Goal: Task Accomplishment & Management: Manage account settings

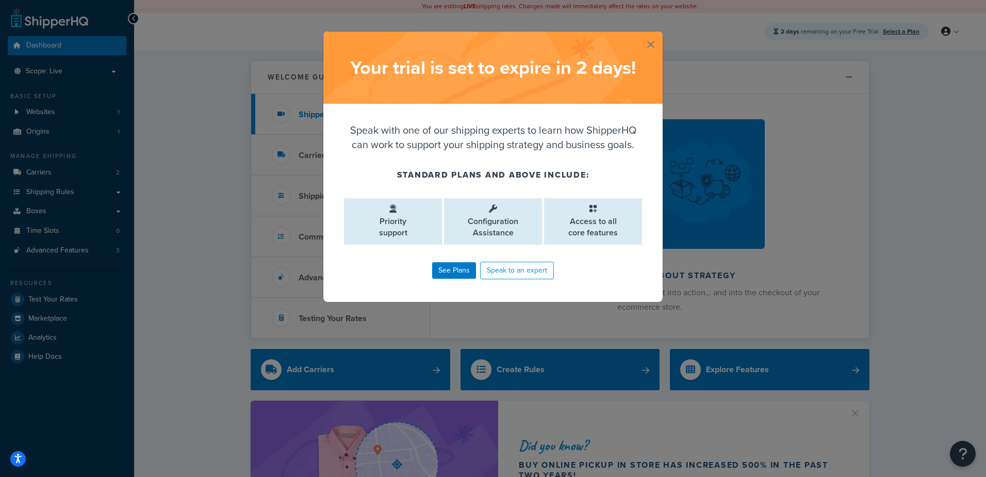
click at [660, 34] on button "button" at bounding box center [661, 32] width 3 height 3
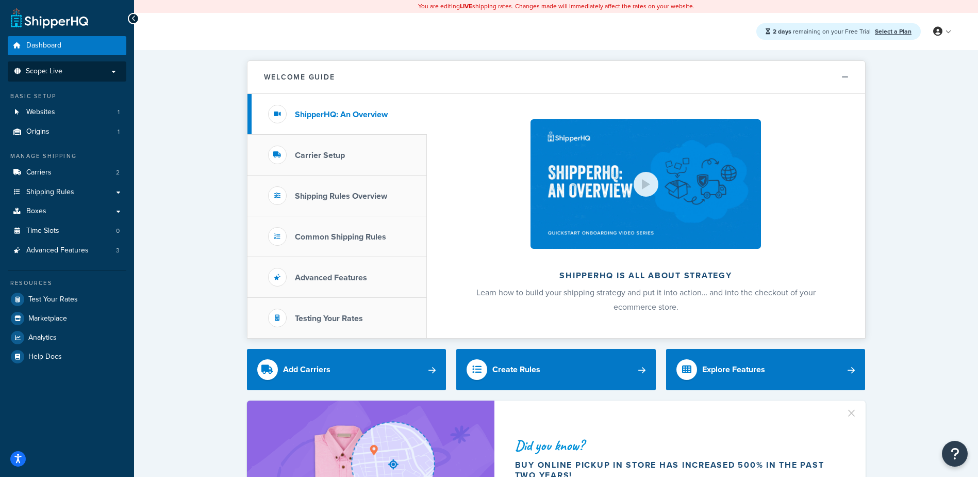
click at [55, 70] on span "Scope: Live" at bounding box center [44, 71] width 37 height 9
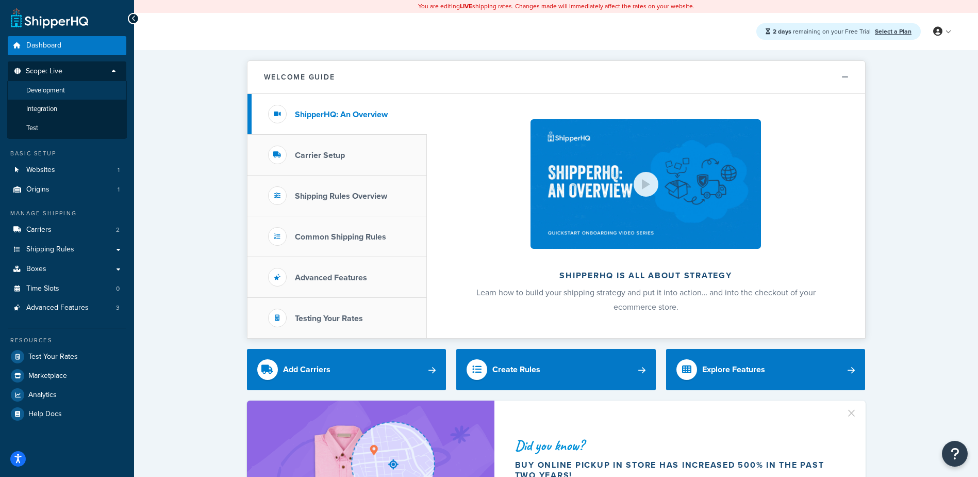
click at [57, 91] on span "Development" at bounding box center [45, 90] width 39 height 9
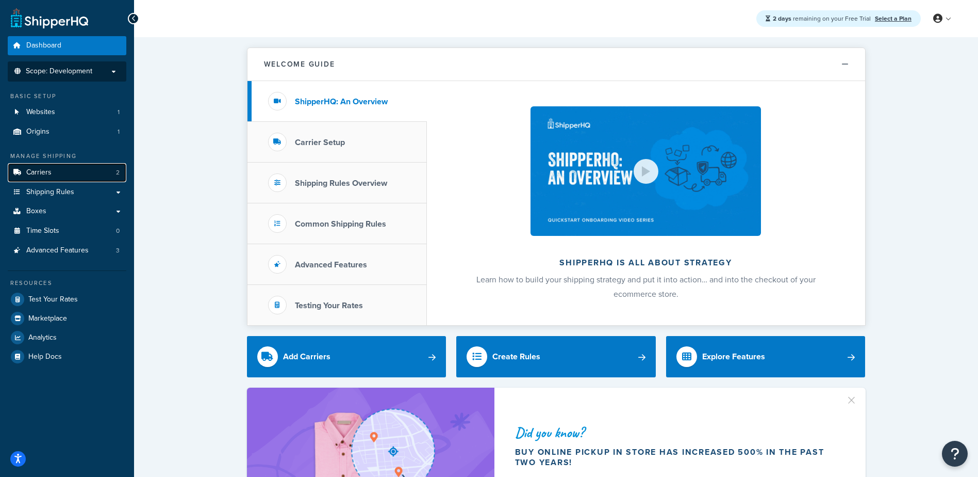
click at [63, 176] on link "Carriers 2" at bounding box center [67, 172] width 119 height 19
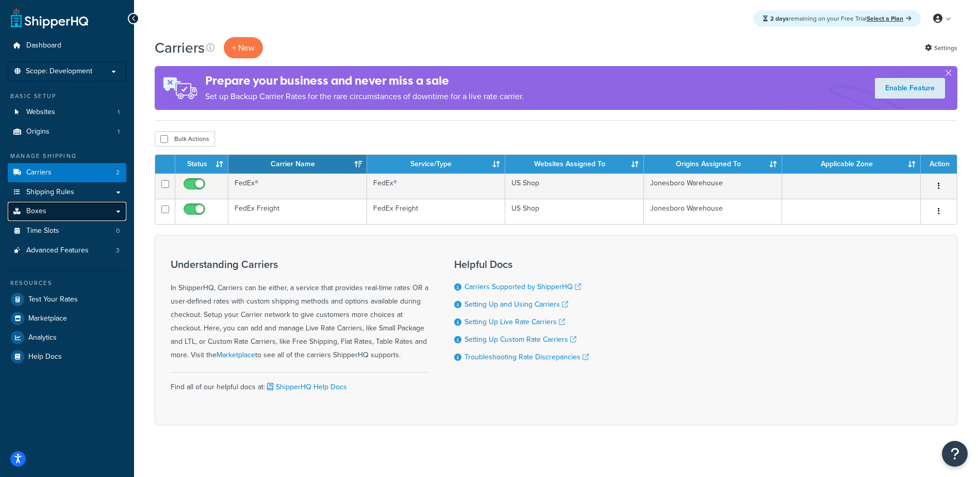
click at [59, 209] on link "Boxes" at bounding box center [67, 211] width 119 height 19
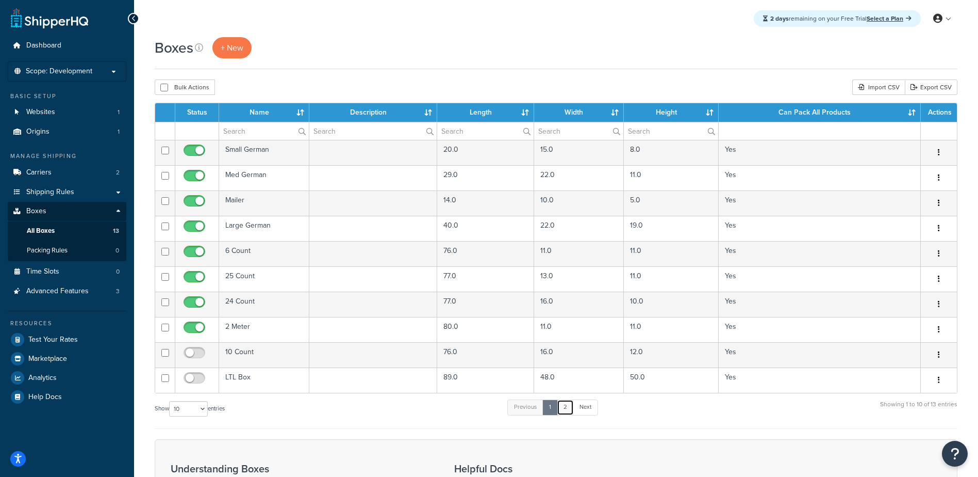
click at [569, 411] on link "2" at bounding box center [565, 406] width 17 height 15
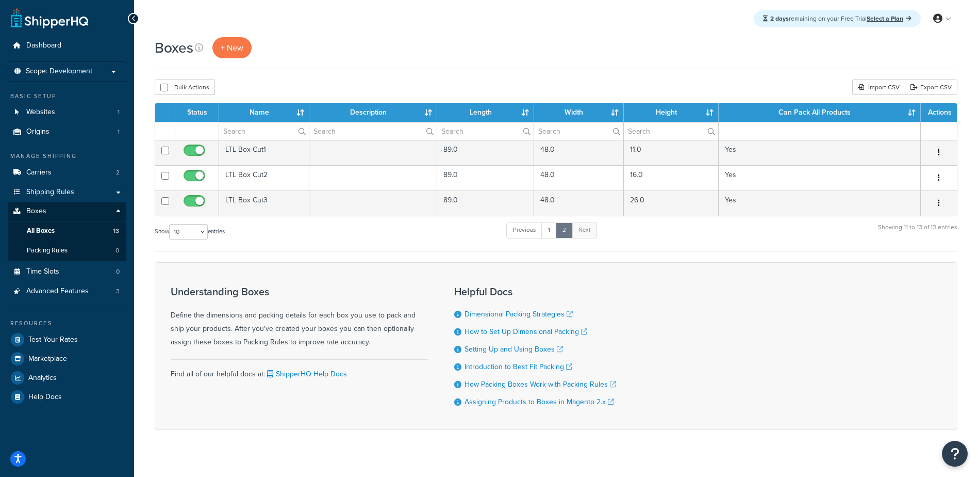
click at [253, 219] on div "Status Name Description Length Width Height Can Pack All Products Actions LTL B…" at bounding box center [556, 177] width 803 height 149
click at [66, 130] on link "Origins 1" at bounding box center [67, 131] width 119 height 19
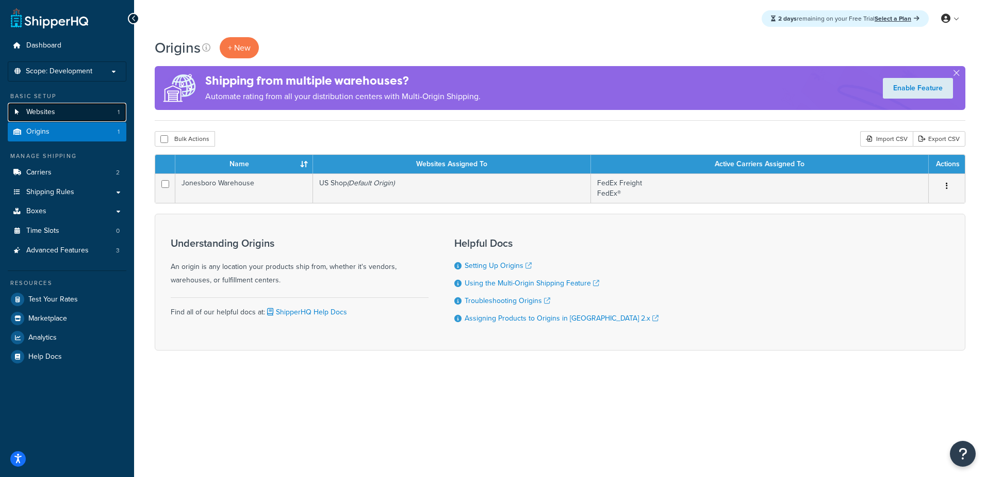
click at [65, 111] on link "Websites 1" at bounding box center [67, 112] width 119 height 19
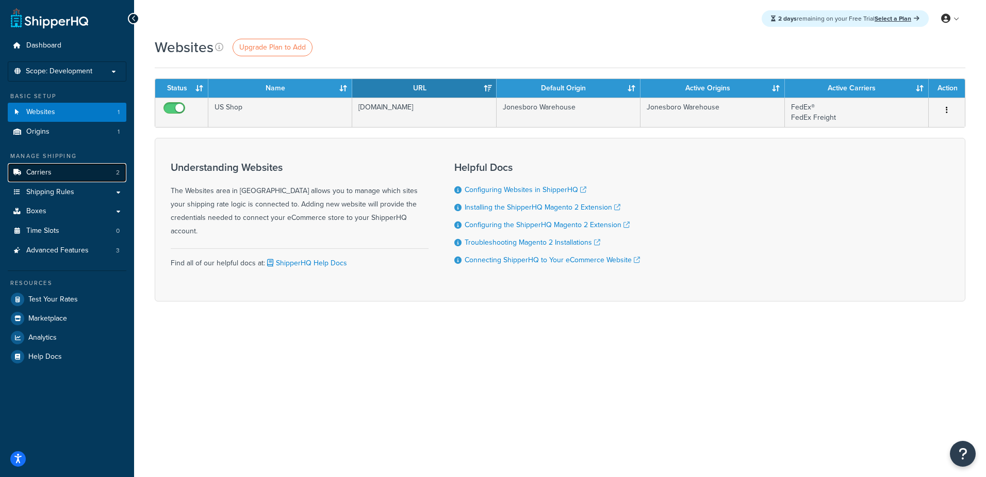
click at [64, 177] on link "Carriers 2" at bounding box center [67, 172] width 119 height 19
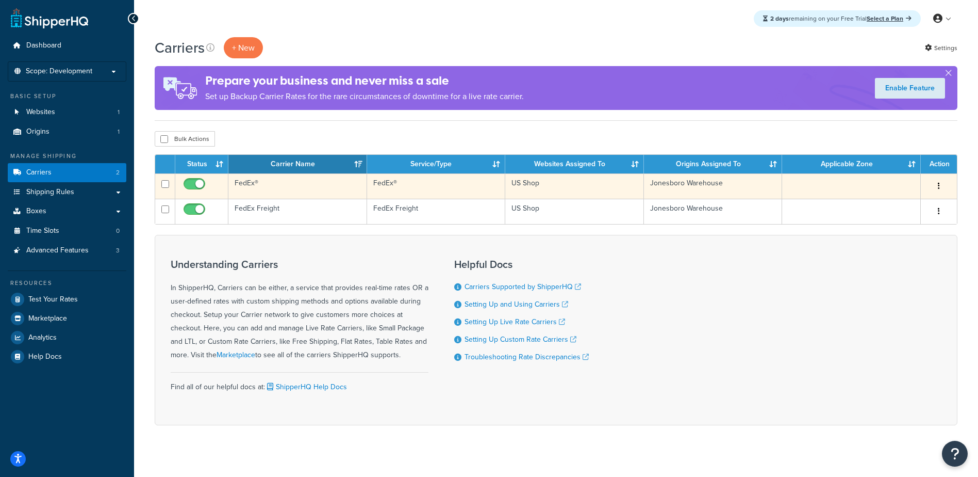
click at [245, 177] on td "FedEx®" at bounding box center [297, 185] width 139 height 25
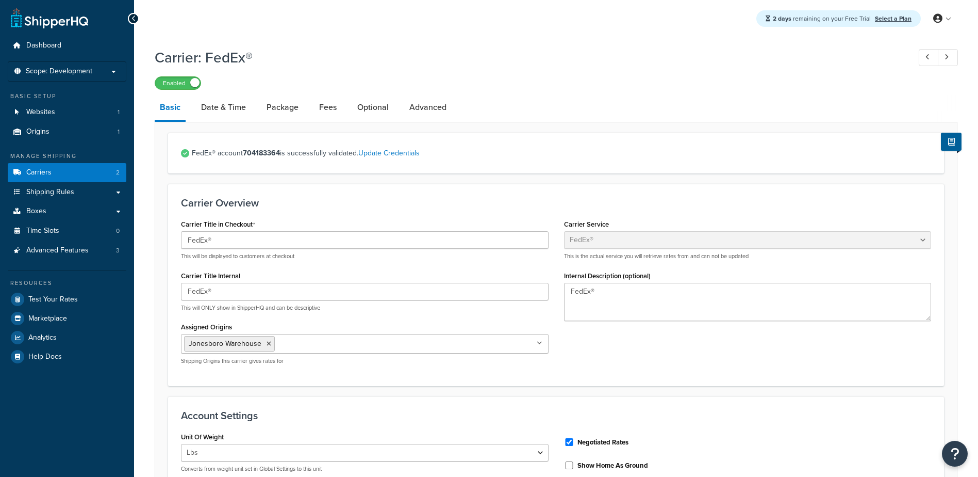
select select "fedEx"
select select "REGULAR_PICKUP"
select select "YOUR_PACKAGING"
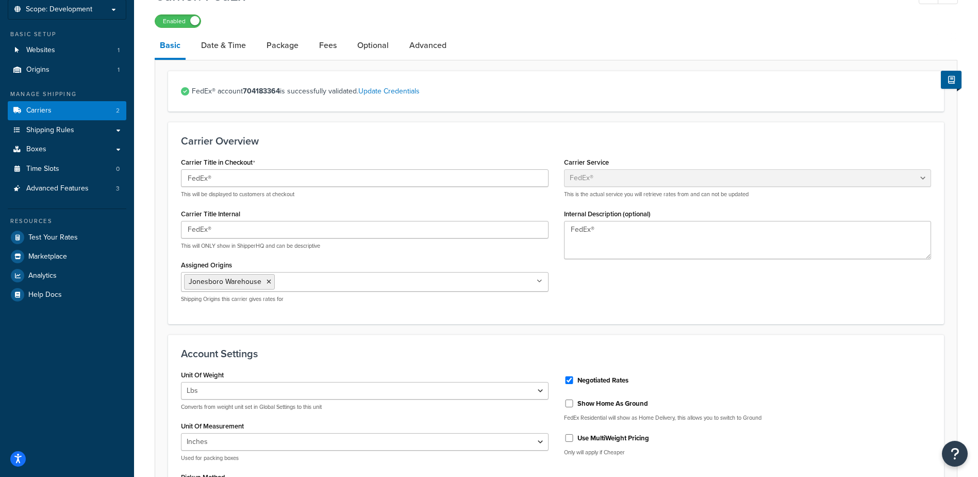
scroll to position [41, 0]
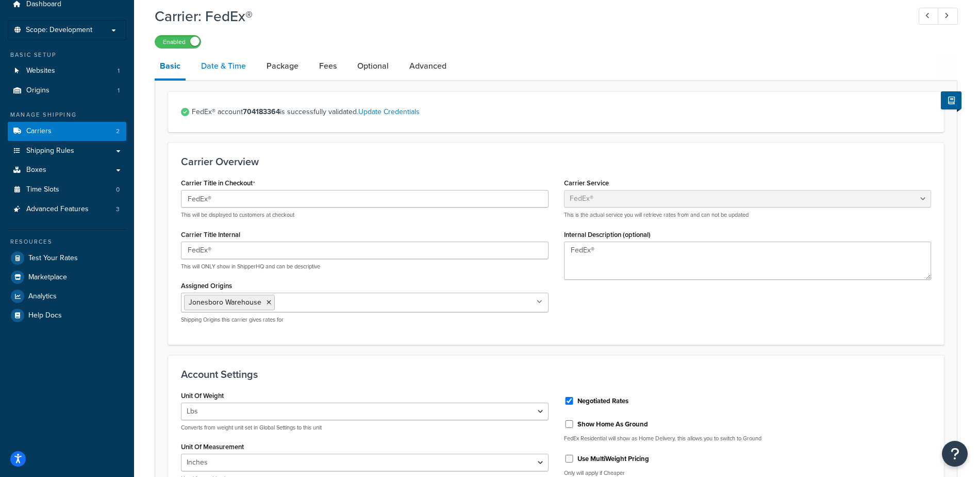
click at [232, 66] on link "Date & Time" at bounding box center [223, 66] width 55 height 25
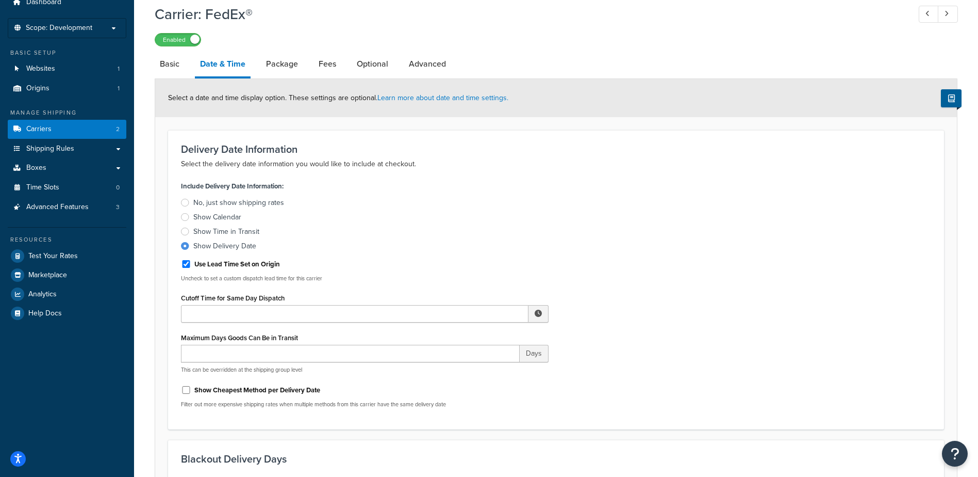
scroll to position [41, 0]
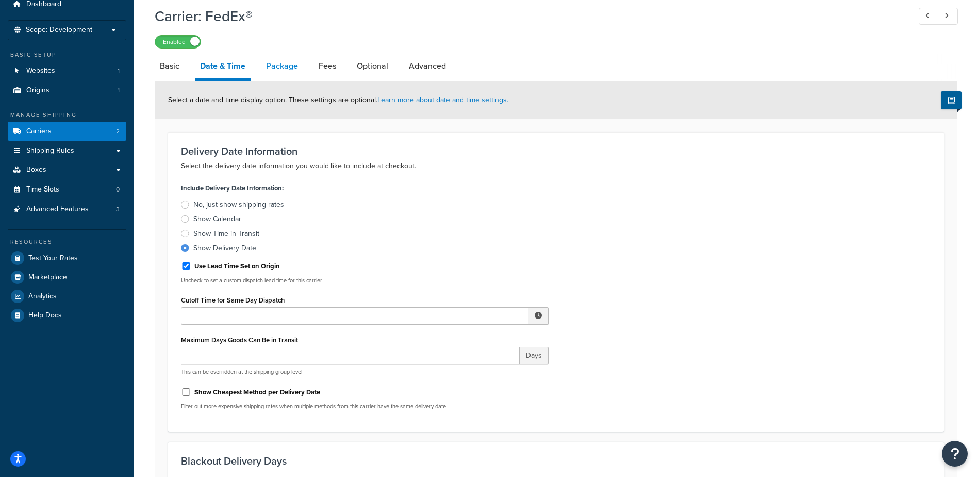
click at [291, 66] on link "Package" at bounding box center [282, 66] width 42 height 25
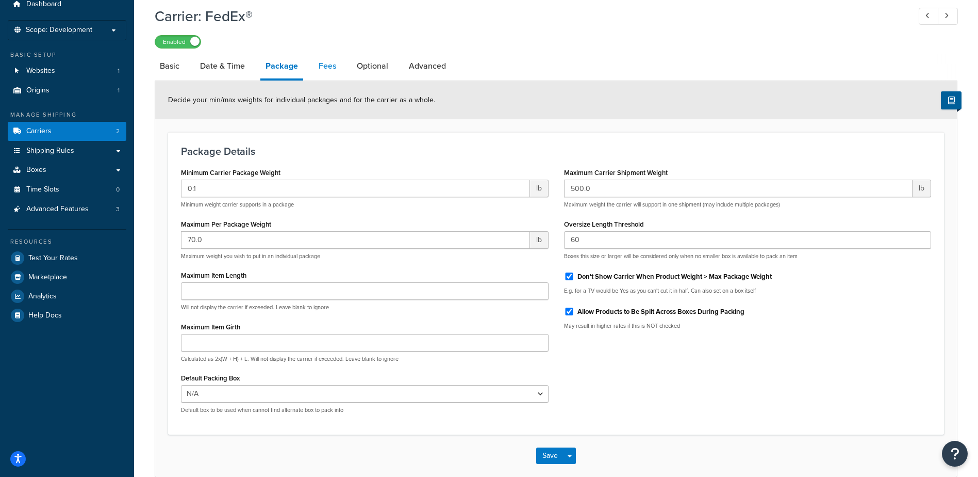
click at [328, 66] on link "Fees" at bounding box center [328, 66] width 28 height 25
select select "AFTER"
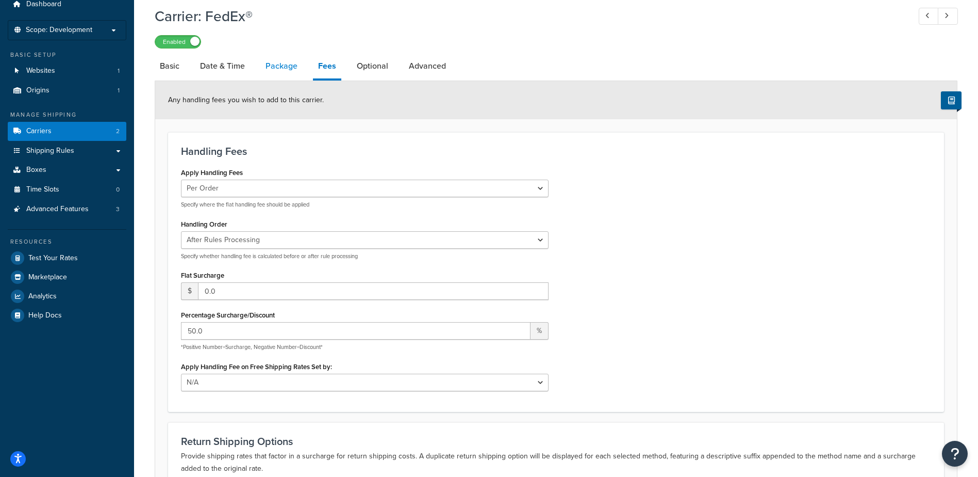
click at [276, 68] on link "Package" at bounding box center [281, 66] width 42 height 25
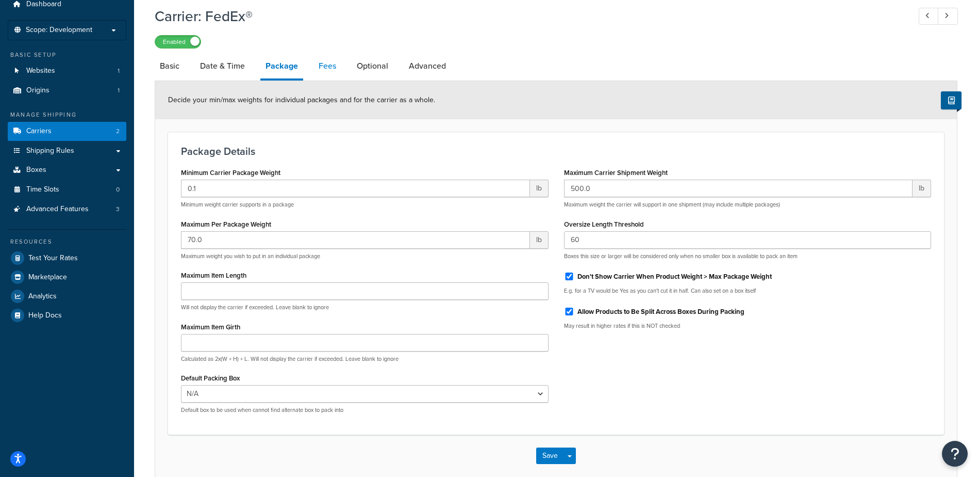
click at [321, 67] on link "Fees" at bounding box center [328, 66] width 28 height 25
select select "AFTER"
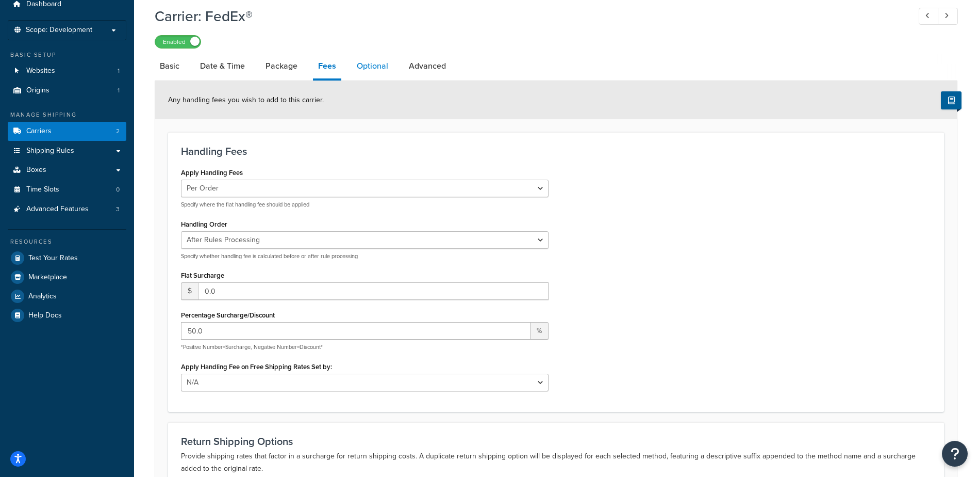
click at [369, 63] on link "Optional" at bounding box center [373, 66] width 42 height 25
select select "business"
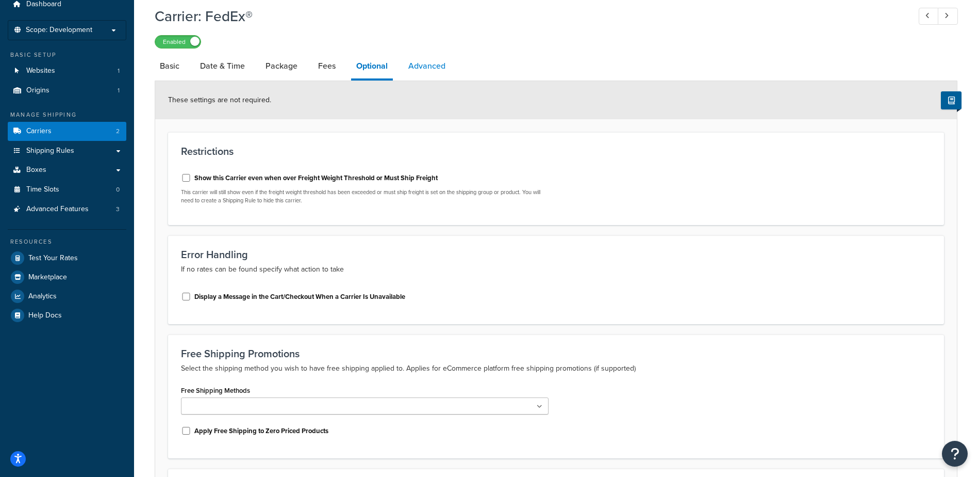
click at [427, 61] on link "Advanced" at bounding box center [426, 66] width 47 height 25
select select "false"
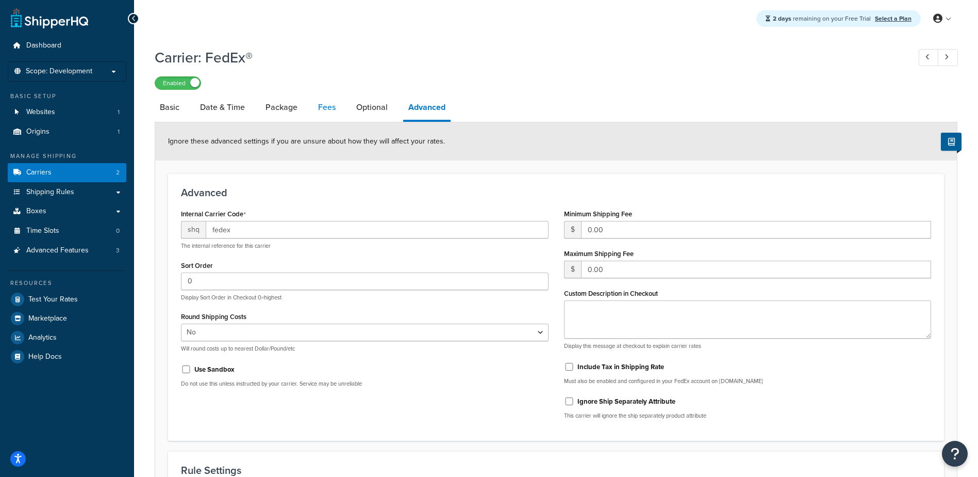
click at [333, 111] on link "Fees" at bounding box center [327, 107] width 28 height 25
select select "AFTER"
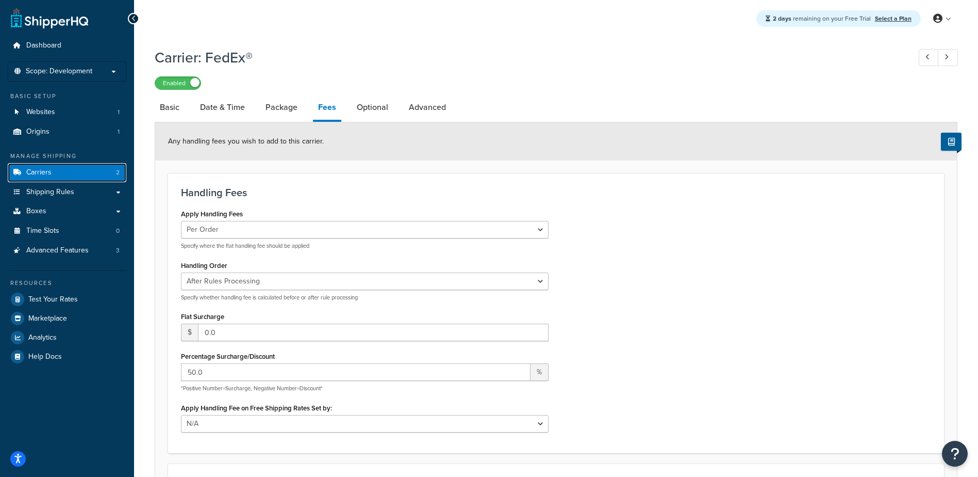
click at [56, 171] on link "Carriers 2" at bounding box center [67, 172] width 119 height 19
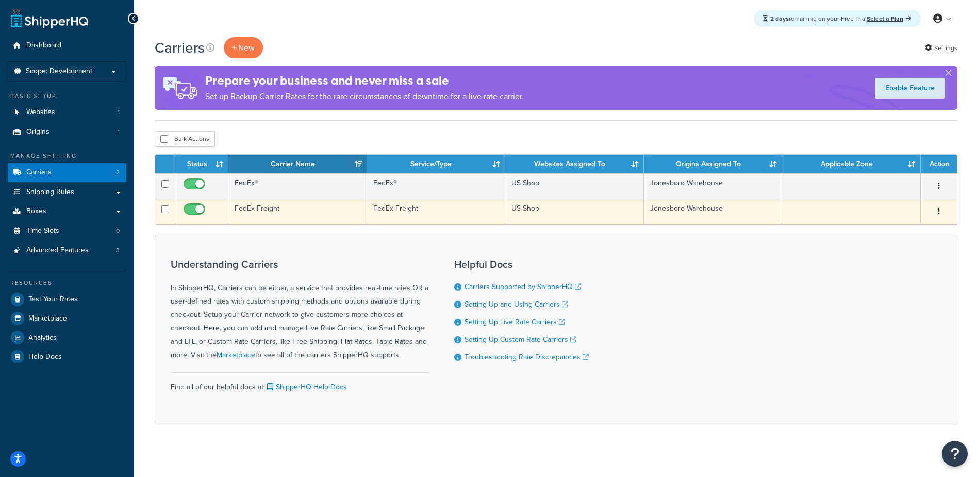
click at [257, 208] on td "FedEx Freight" at bounding box center [297, 211] width 139 height 25
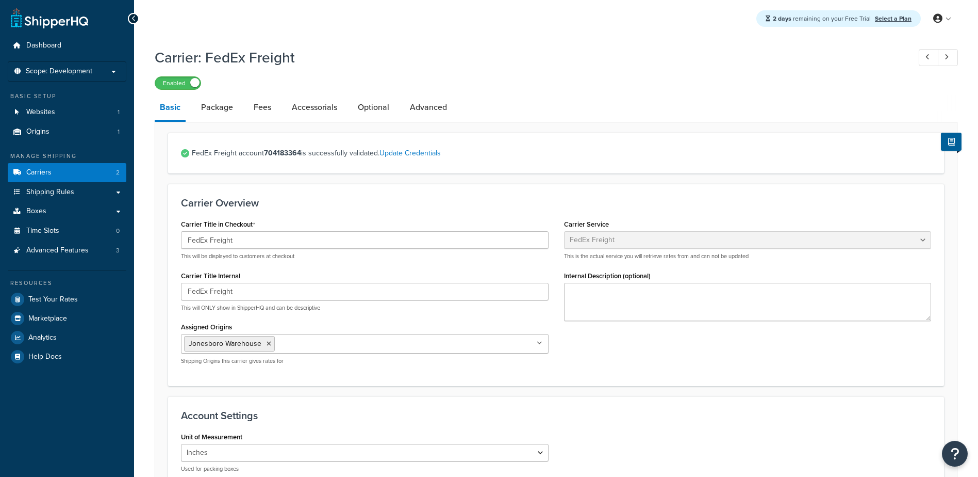
select select "fedExFreight"
click at [257, 103] on link "Fees" at bounding box center [263, 107] width 28 height 25
select select "AFTER"
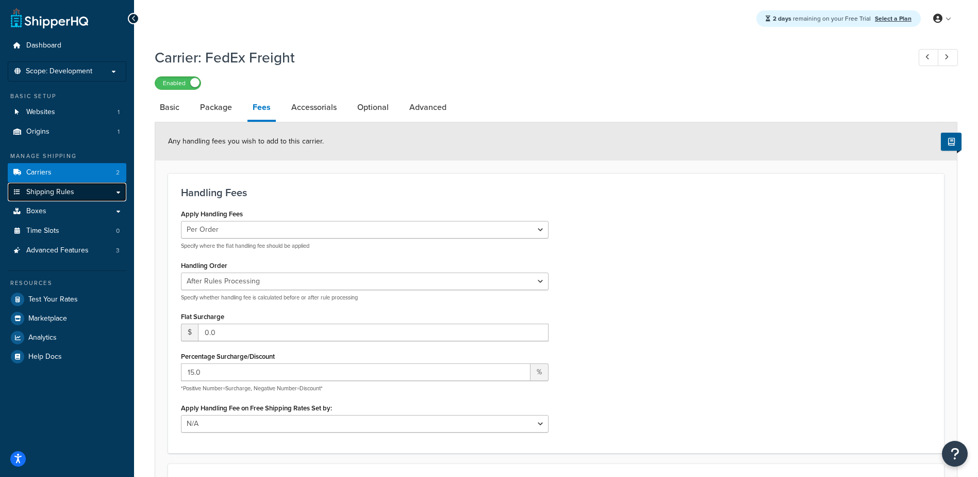
click at [63, 189] on span "Shipping Rules" at bounding box center [50, 192] width 48 height 9
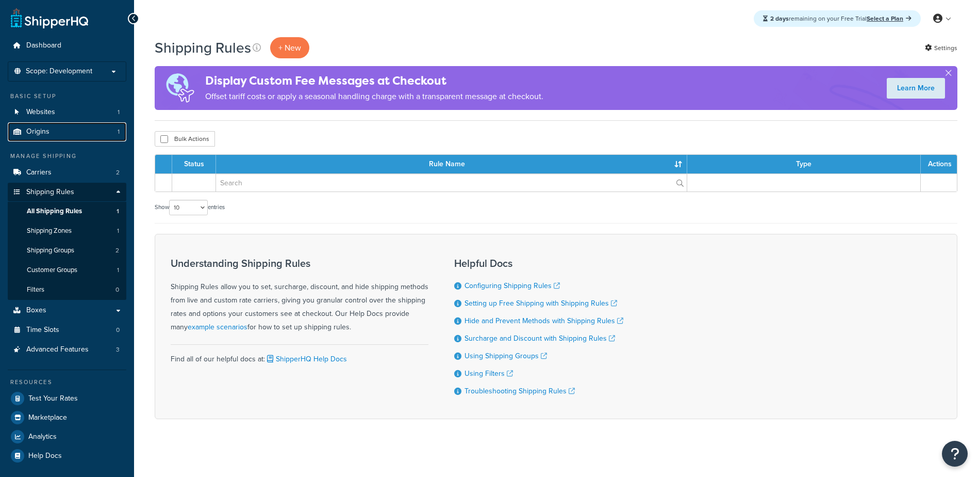
click at [57, 136] on link "Origins 1" at bounding box center [67, 131] width 119 height 19
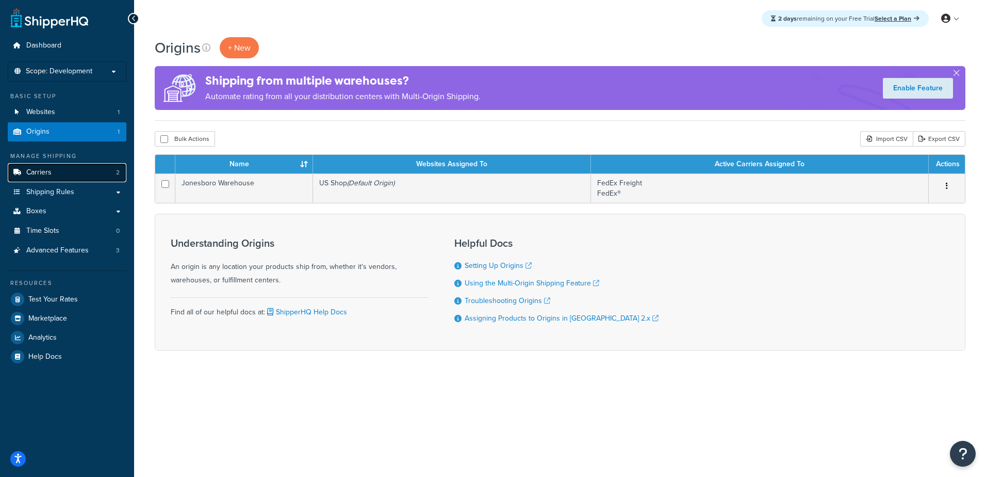
click at [64, 168] on link "Carriers 2" at bounding box center [67, 172] width 119 height 19
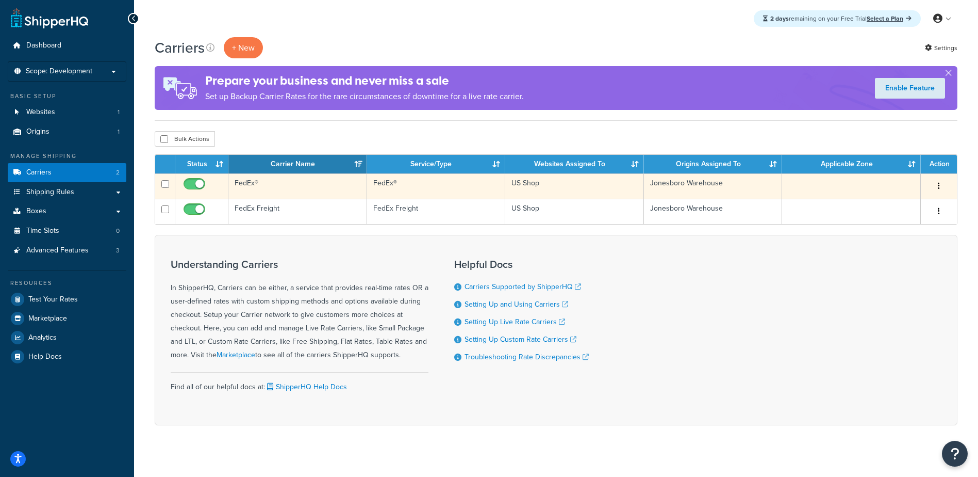
click at [237, 184] on td "FedEx®" at bounding box center [297, 185] width 139 height 25
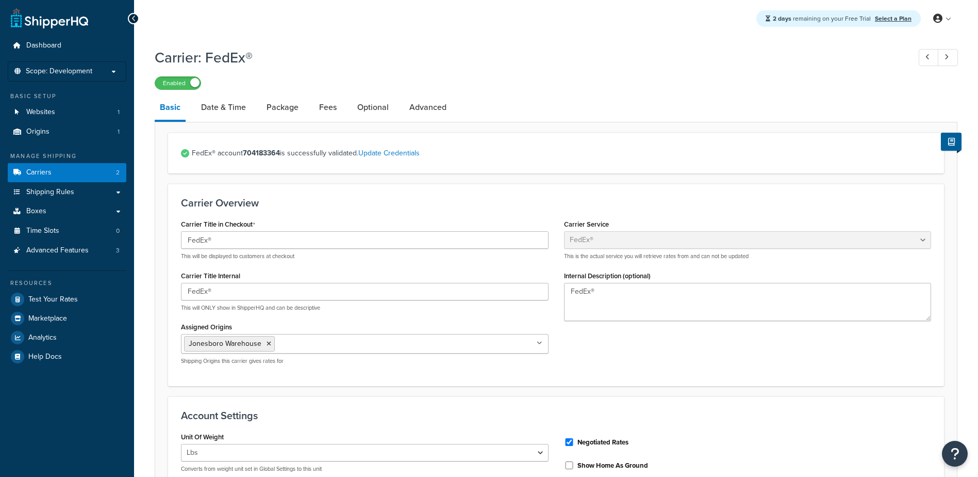
select select "fedEx"
select select "REGULAR_PICKUP"
select select "YOUR_PACKAGING"
click at [214, 110] on link "Date & Time" at bounding box center [223, 107] width 55 height 25
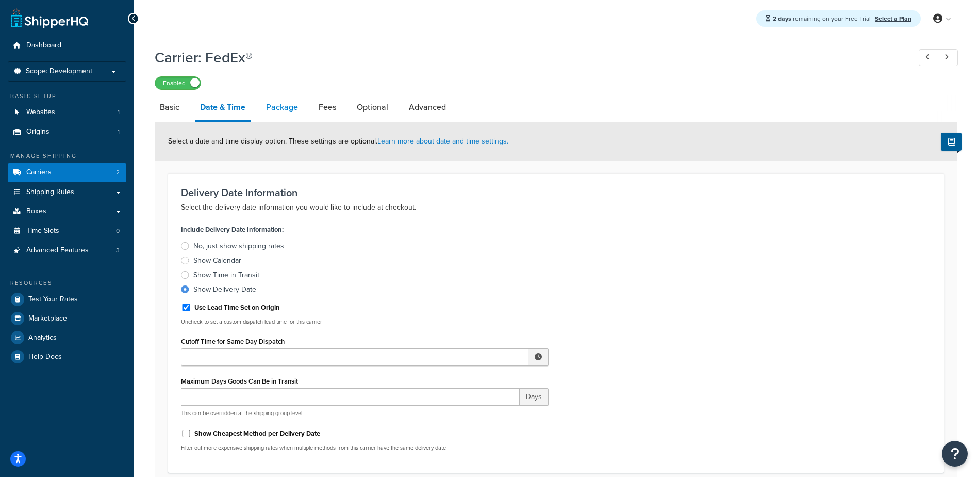
click at [291, 110] on link "Package" at bounding box center [282, 107] width 42 height 25
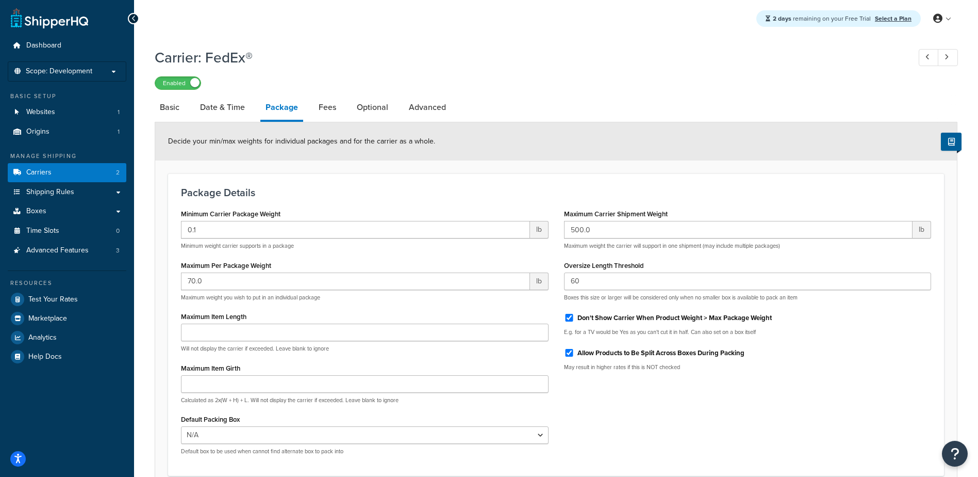
click at [347, 110] on li "Fees" at bounding box center [333, 107] width 38 height 25
click at [335, 110] on link "Fees" at bounding box center [328, 107] width 28 height 25
select select "AFTER"
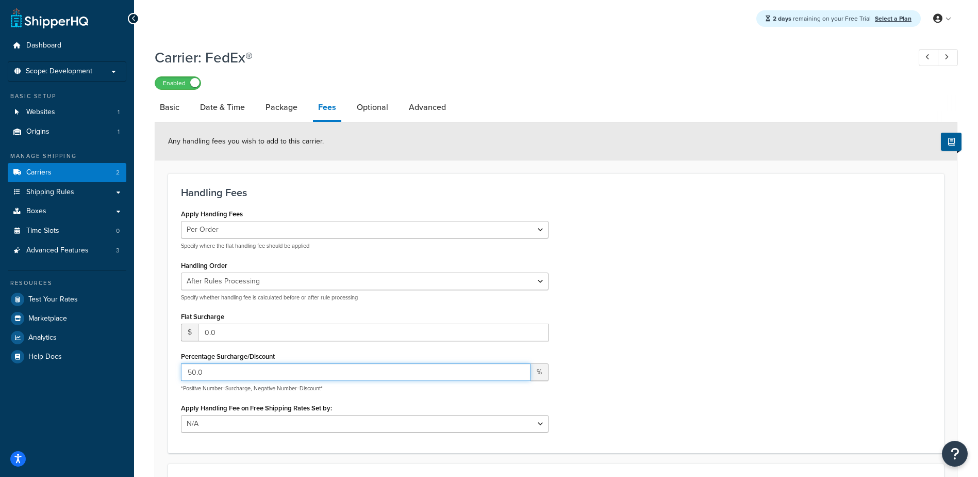
click at [232, 374] on input "50.0" at bounding box center [356, 372] width 350 height 18
click at [71, 165] on link "Carriers 2" at bounding box center [67, 172] width 119 height 19
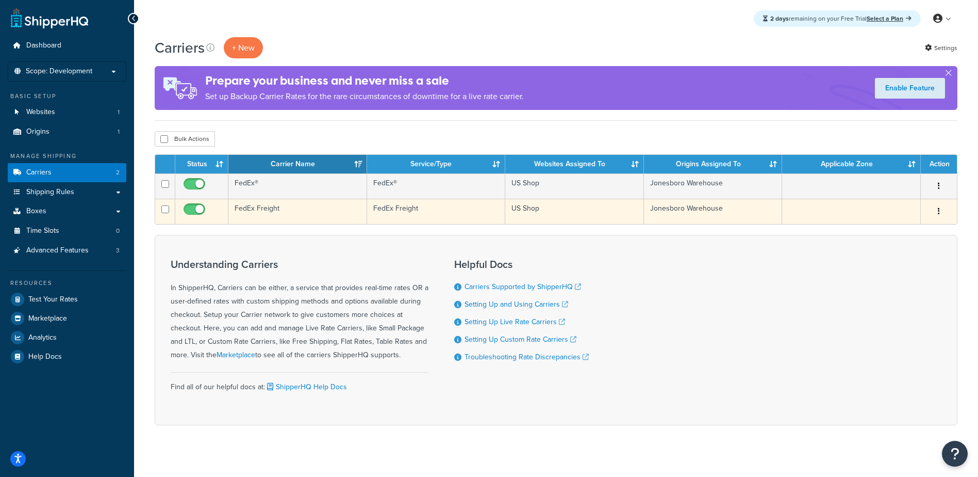
click at [257, 207] on td "FedEx Freight" at bounding box center [297, 211] width 139 height 25
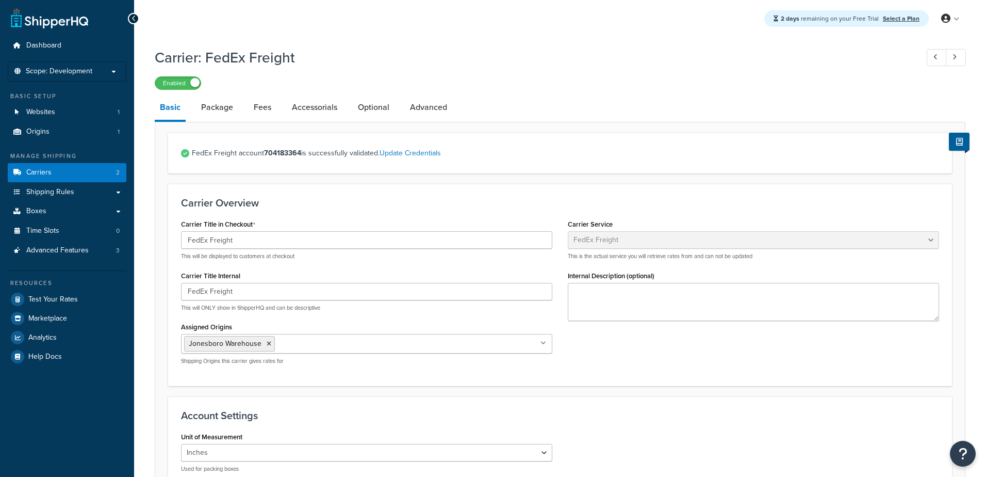
select select "fedExFreight"
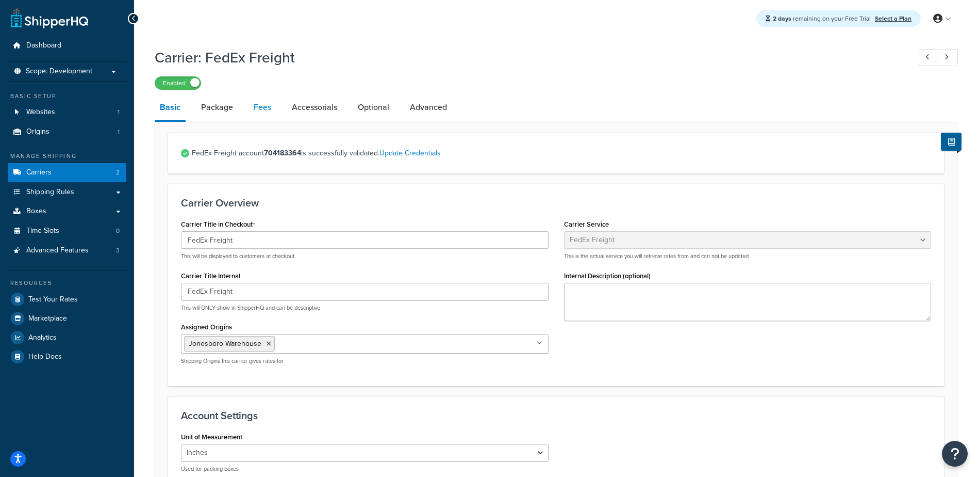
click at [262, 108] on link "Fees" at bounding box center [263, 107] width 28 height 25
select select "AFTER"
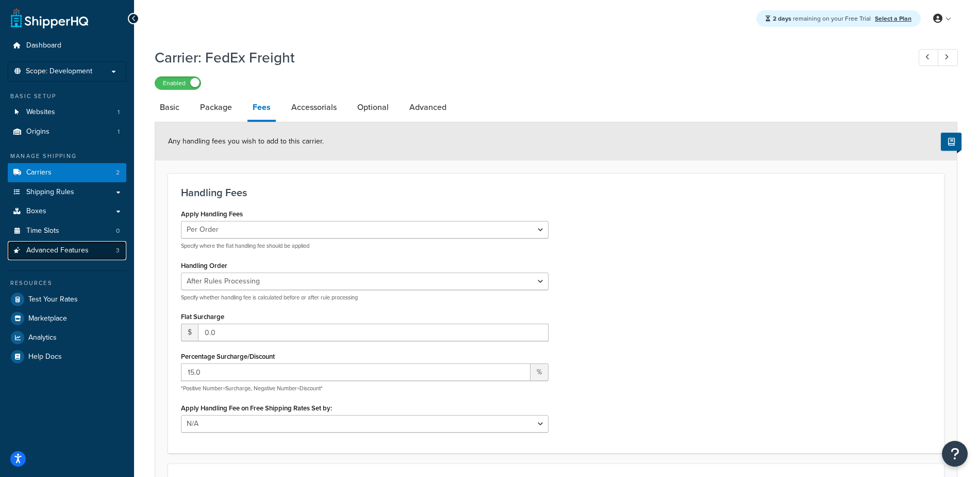
click at [84, 246] on span "Advanced Features" at bounding box center [57, 250] width 62 height 9
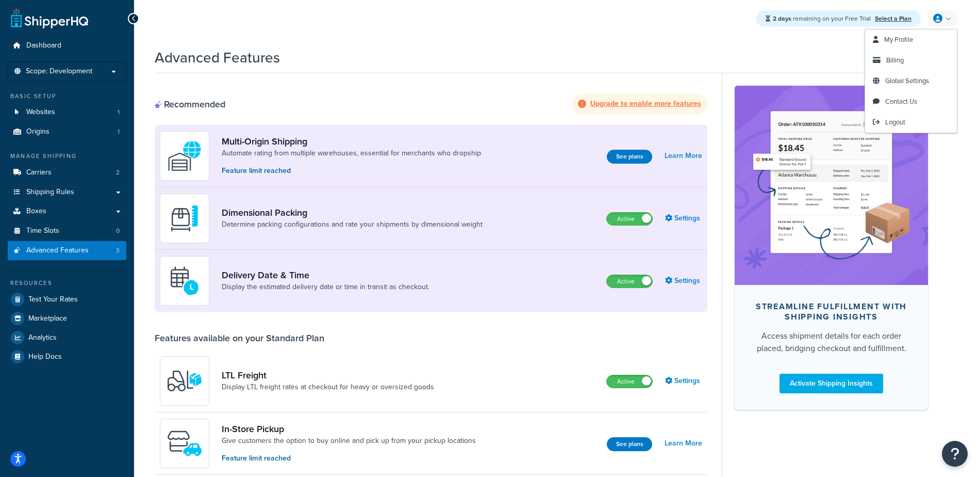
click at [944, 21] on link at bounding box center [942, 18] width 29 height 15
click at [898, 119] on span "Logout" at bounding box center [896, 122] width 20 height 10
